Goal: Information Seeking & Learning: Learn about a topic

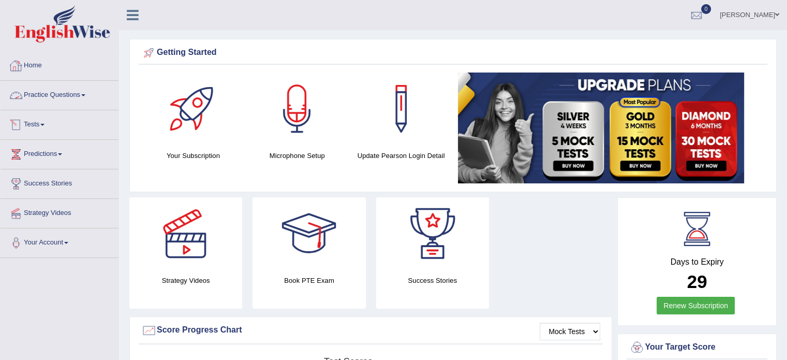
click at [85, 97] on link "Practice Questions" at bounding box center [60, 94] width 118 height 26
click at [85, 97] on link "Practice Questions" at bounding box center [58, 94] width 115 height 26
click at [83, 93] on link "Practice Questions" at bounding box center [60, 94] width 118 height 26
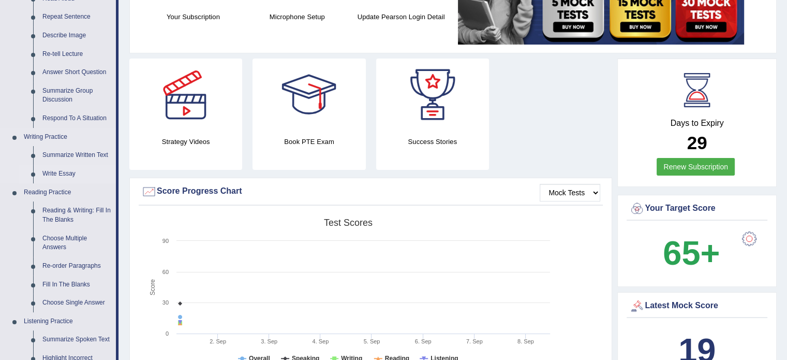
scroll to position [155, 0]
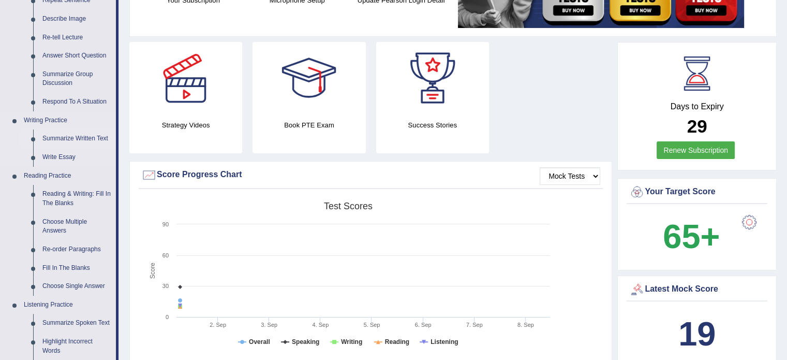
click at [72, 137] on link "Summarize Written Text" at bounding box center [77, 138] width 78 height 19
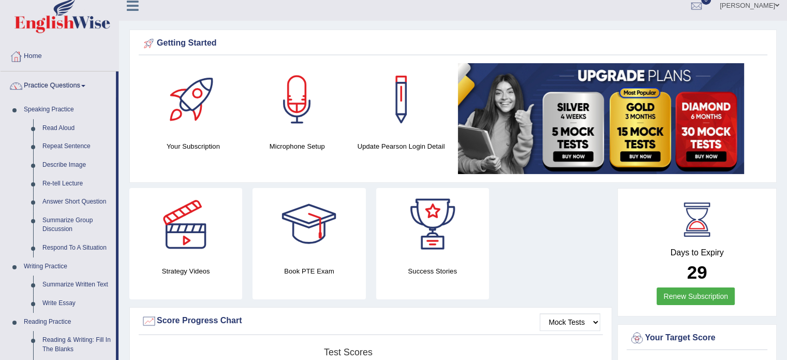
scroll to position [0, 0]
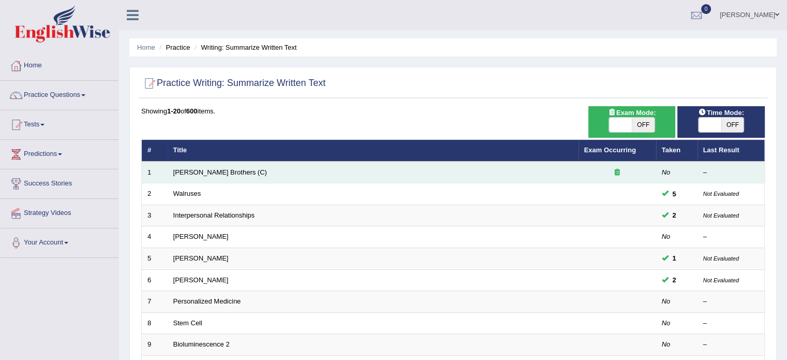
click at [250, 171] on td "[PERSON_NAME] Brothers (C)" at bounding box center [373, 172] width 411 height 22
click at [253, 171] on td "Wright Brothers (C)" at bounding box center [373, 172] width 411 height 22
click at [253, 171] on td "[PERSON_NAME] Brothers (C)" at bounding box center [373, 172] width 411 height 22
click at [190, 168] on link "Wright Brothers (C)" at bounding box center [220, 172] width 94 height 8
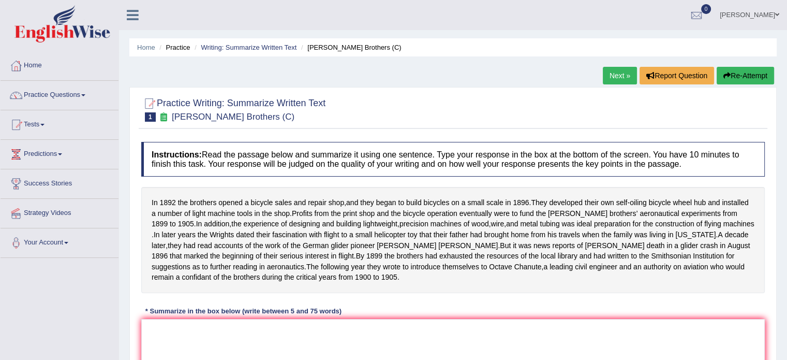
click at [190, 170] on h4 "Instructions: Read the passage below and summarize it using one sentence. Type …" at bounding box center [453, 159] width 624 height 35
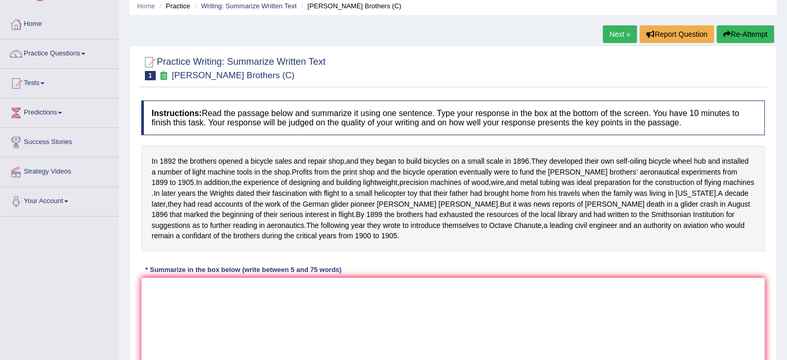
scroll to position [62, 0]
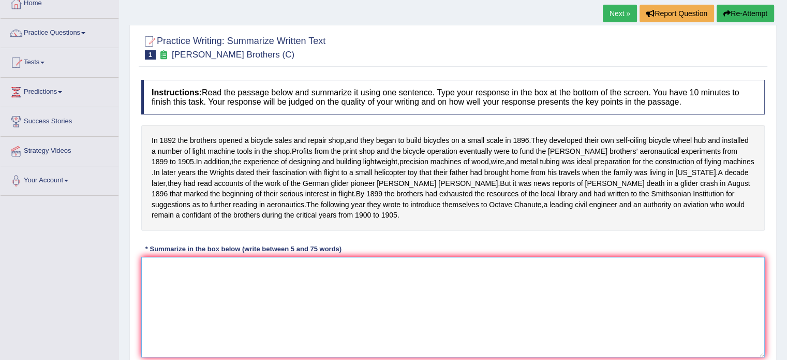
click at [244, 278] on textarea at bounding box center [453, 307] width 624 height 100
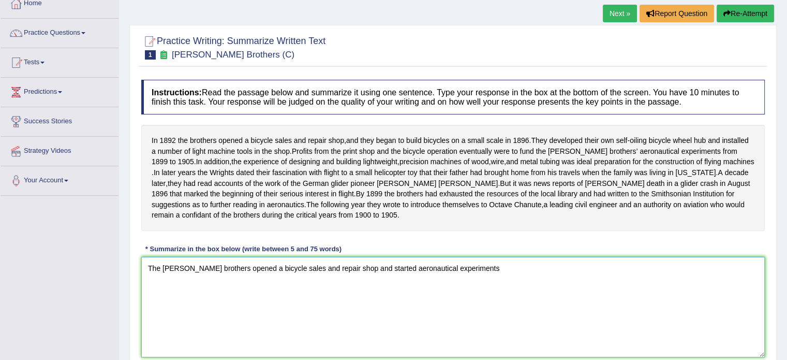
click at [352, 278] on textarea "The wright brothers opened a bicycle sales and repair shop and started aeronaut…" at bounding box center [453, 307] width 624 height 100
click at [475, 277] on textarea "The wright brothers opened a bicycle sales and repair shop and also started aer…" at bounding box center [453, 307] width 624 height 100
click at [387, 275] on textarea "The wright brothers opened a bicycle sales and aeronautical constructions of fl…" at bounding box center [453, 307] width 624 height 100
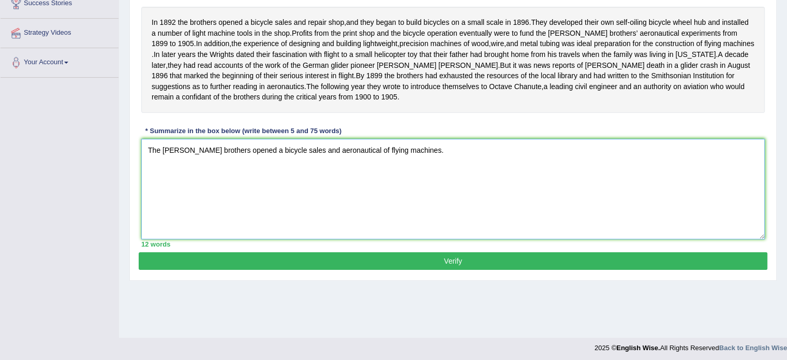
scroll to position [184, 0]
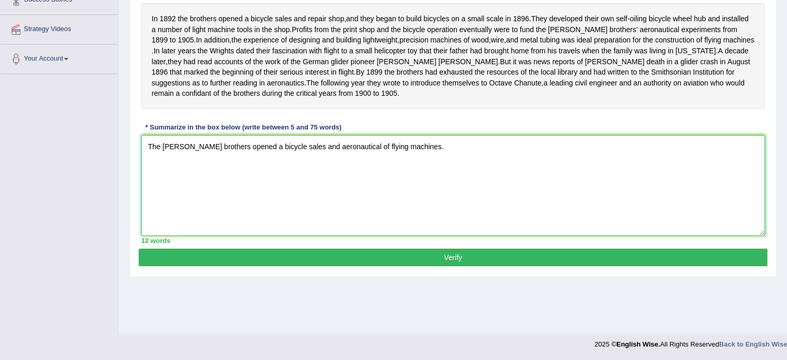
type textarea "The wright brothers opened a bicycle sales and aeronautical of flying machines."
click at [396, 262] on button "Verify" at bounding box center [453, 257] width 629 height 18
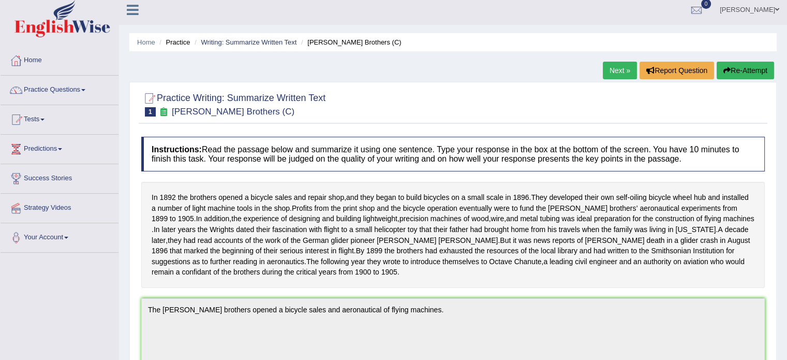
scroll to position [0, 0]
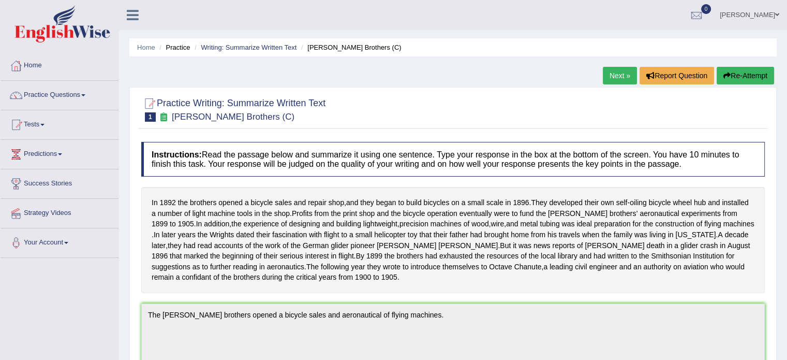
click at [328, 48] on li "[PERSON_NAME] Brothers (C)" at bounding box center [350, 47] width 103 height 10
click at [184, 49] on li "Practice" at bounding box center [173, 47] width 33 height 10
click at [85, 94] on span at bounding box center [83, 95] width 4 height 2
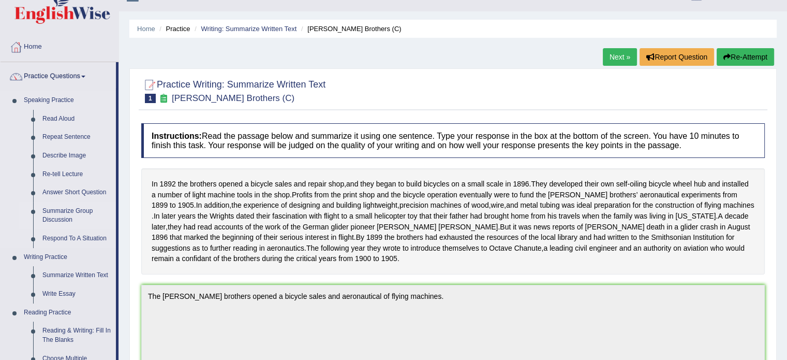
scroll to position [52, 0]
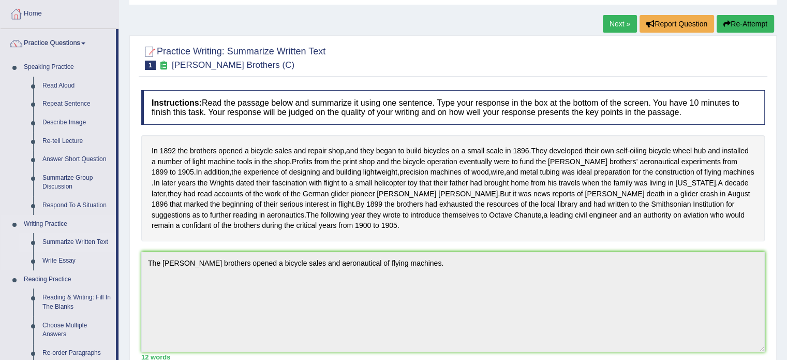
click at [75, 240] on link "Summarize Written Text" at bounding box center [77, 242] width 78 height 19
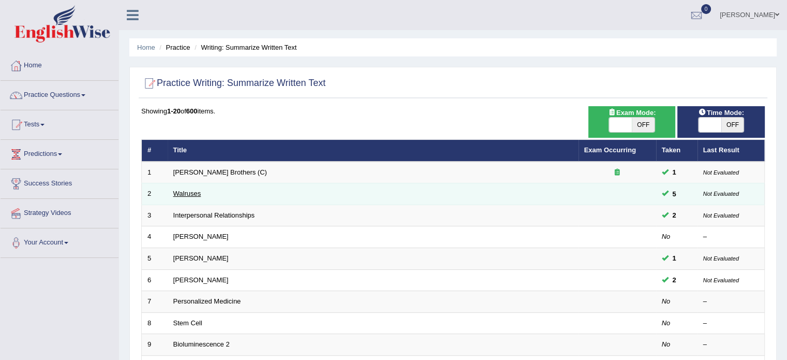
click at [181, 193] on link "Walruses" at bounding box center [187, 193] width 28 height 8
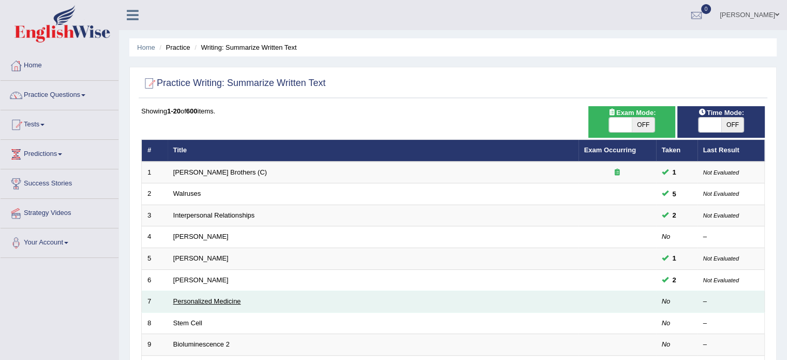
click at [203, 301] on link "Personalized Medicine" at bounding box center [207, 301] width 68 height 8
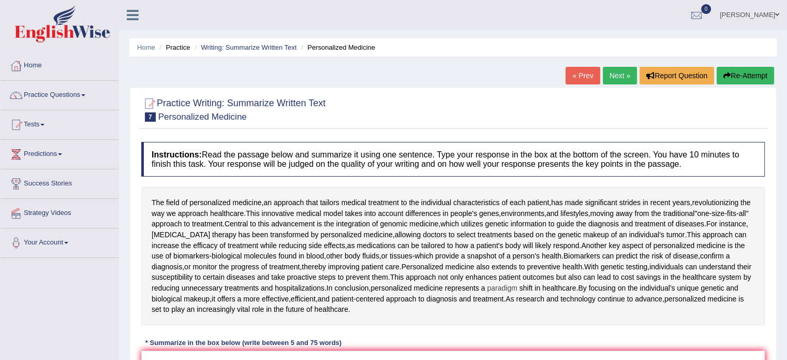
click at [517, 287] on span "paradigm" at bounding box center [502, 288] width 30 height 11
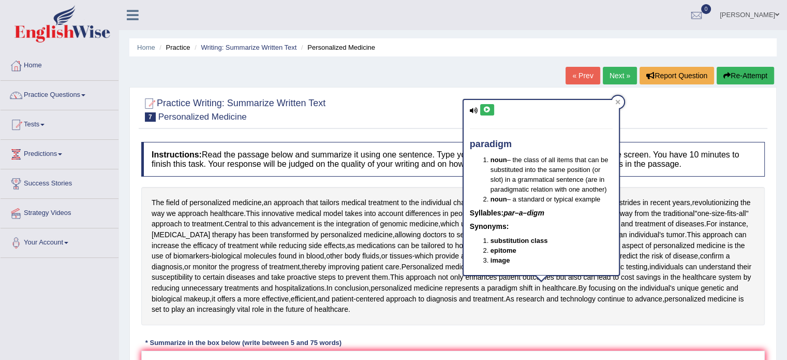
click at [509, 321] on div "The field of personalized medicine , an approach that tailors medical treatment…" at bounding box center [453, 256] width 624 height 138
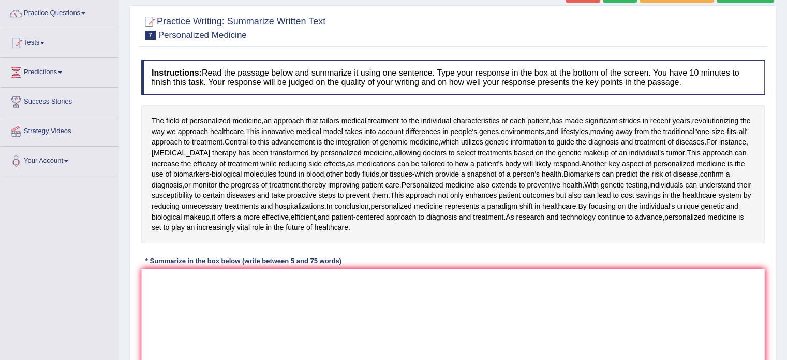
scroll to position [103, 0]
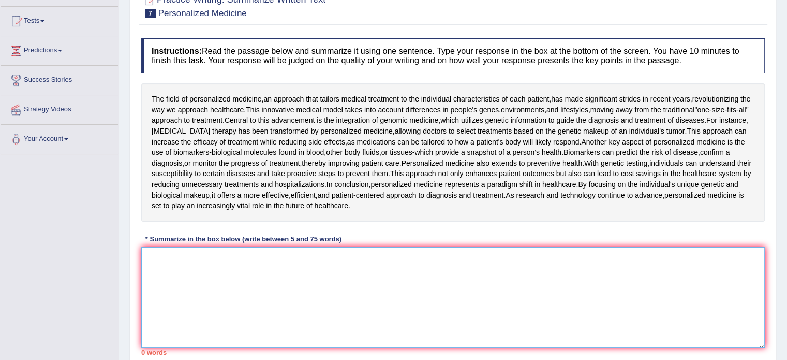
click at [172, 287] on textarea at bounding box center [453, 297] width 624 height 100
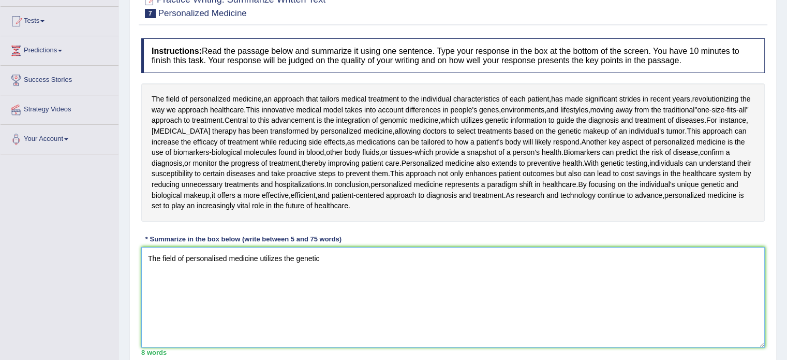
click at [292, 257] on textarea "The field of personalised medicine utilizes the genetic" at bounding box center [453, 297] width 624 height 100
click at [308, 256] on textarea "The field of personalised medicine utilizes genetic" at bounding box center [453, 297] width 624 height 100
click at [425, 256] on textarea "The field of personalised medicine utilizes genetic information and represents …" at bounding box center [453, 297] width 624 height 100
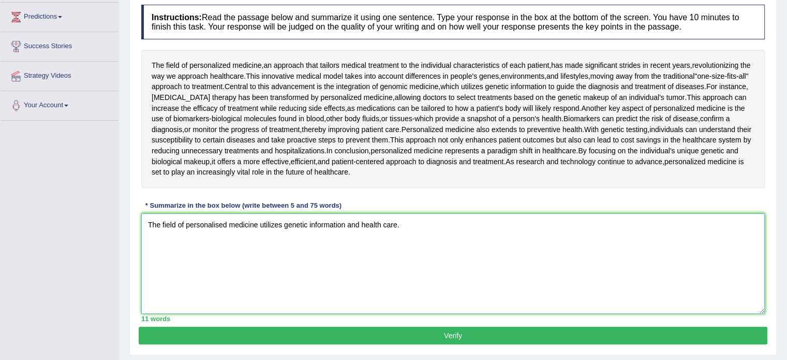
scroll to position [155, 0]
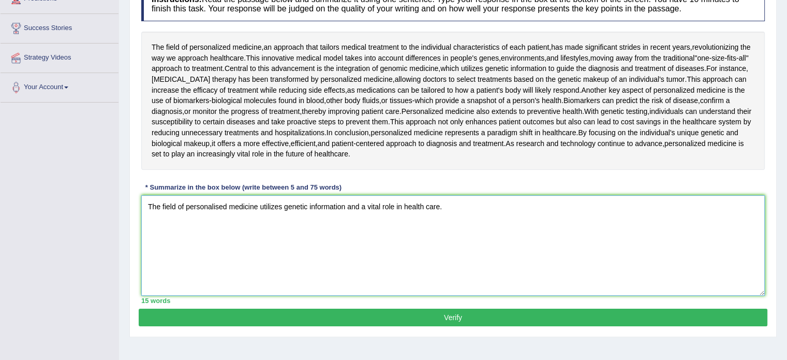
click at [366, 205] on textarea "The field of personalised medicine utilizes genetic information and a vital rol…" at bounding box center [453, 245] width 624 height 100
click at [389, 205] on textarea "The field of personalised medicine utilizes genetic information and vital role …" at bounding box center [453, 245] width 624 height 100
type textarea "The field of personalised medicine utilizes genetic information and vital in he…"
click at [454, 314] on button "Verify" at bounding box center [453, 317] width 629 height 18
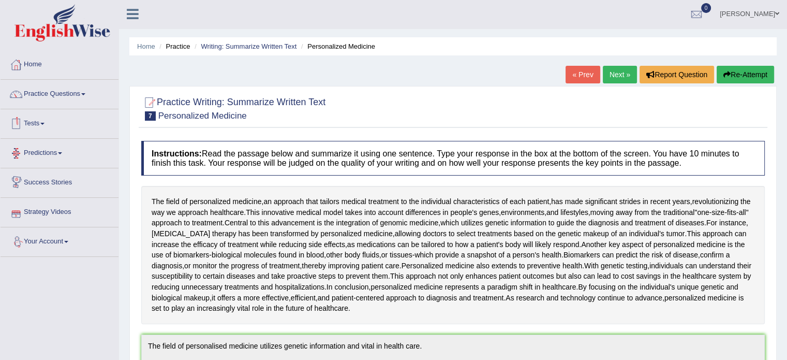
scroll to position [0, 0]
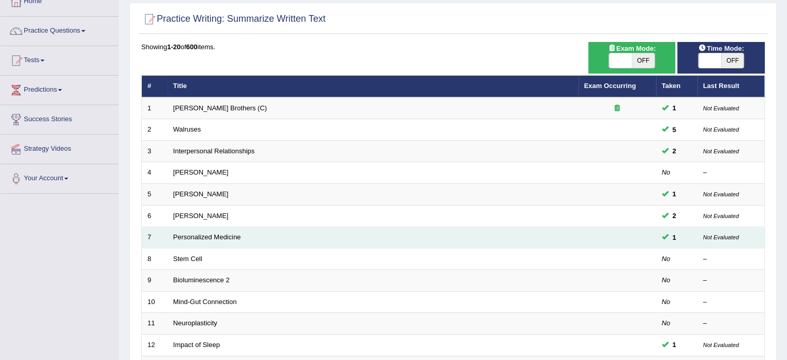
scroll to position [167, 0]
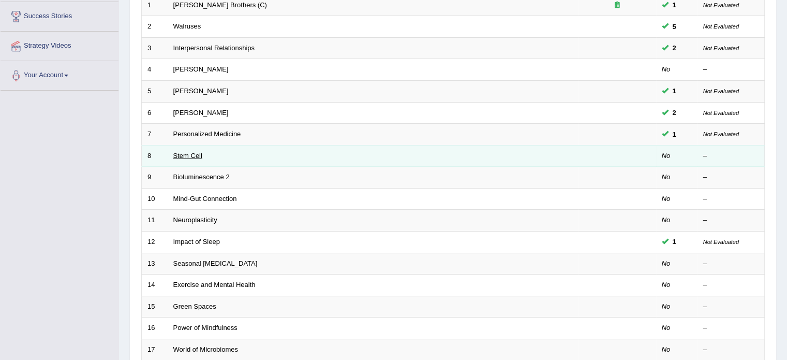
click at [181, 153] on link "Stem Cell" at bounding box center [187, 156] width 29 height 8
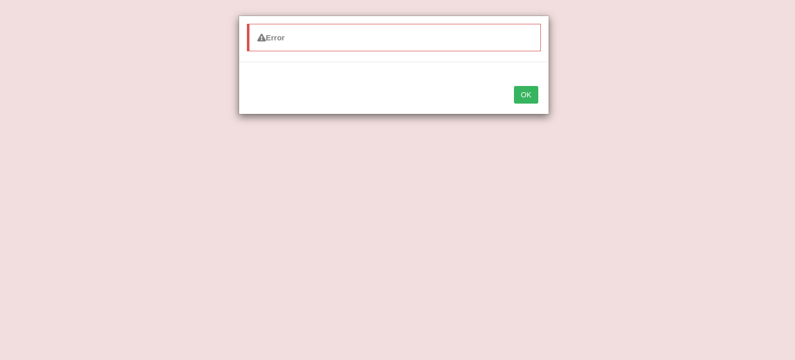
click at [531, 92] on button "OK" at bounding box center [526, 95] width 24 height 18
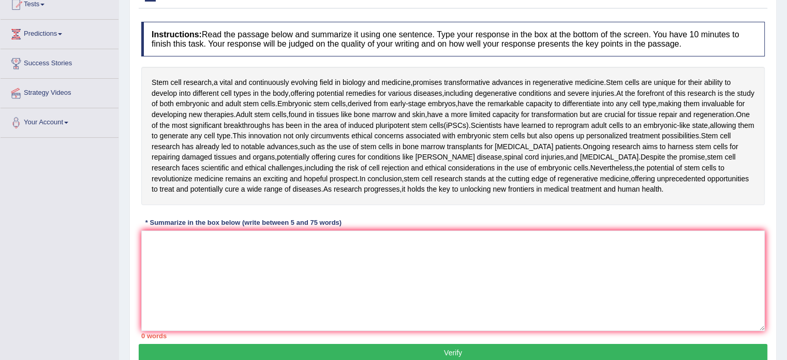
scroll to position [155, 0]
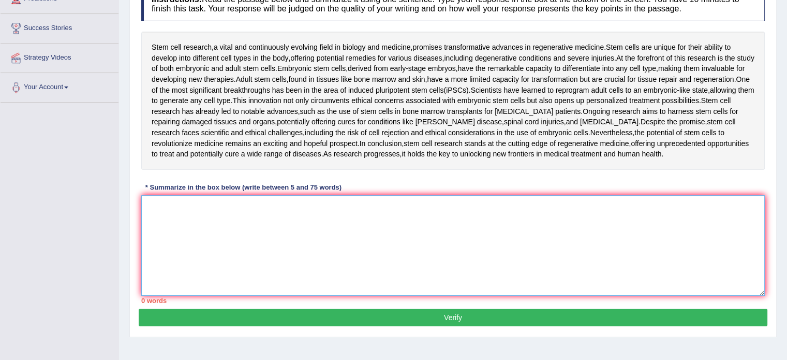
click at [169, 206] on textarea at bounding box center [453, 245] width 624 height 100
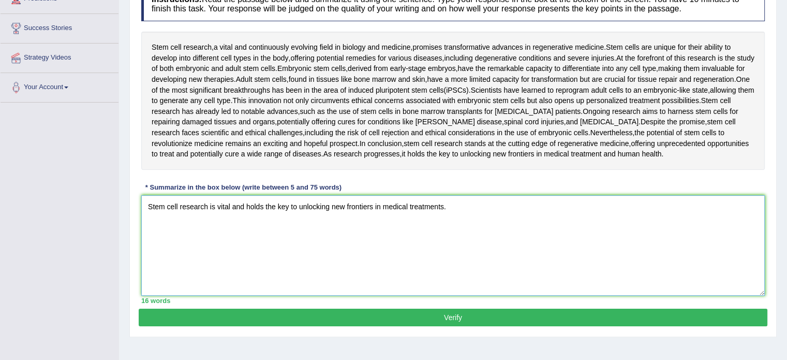
type textarea "Stem cell research is vital and holds the key to unlocking new frontiers in med…"
click at [423, 311] on button "Verify" at bounding box center [453, 317] width 629 height 18
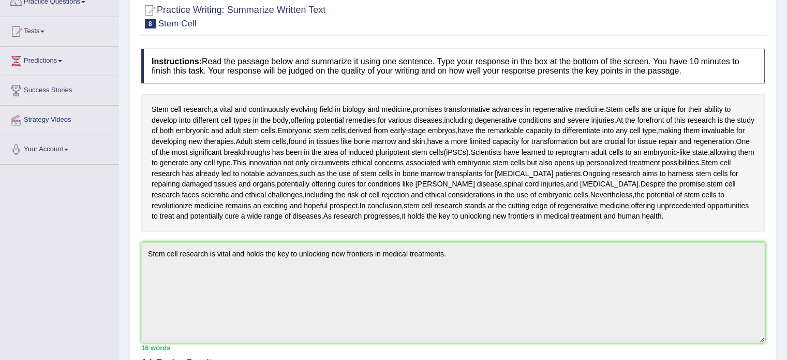
scroll to position [0, 0]
